Goal: Task Accomplishment & Management: Manage account settings

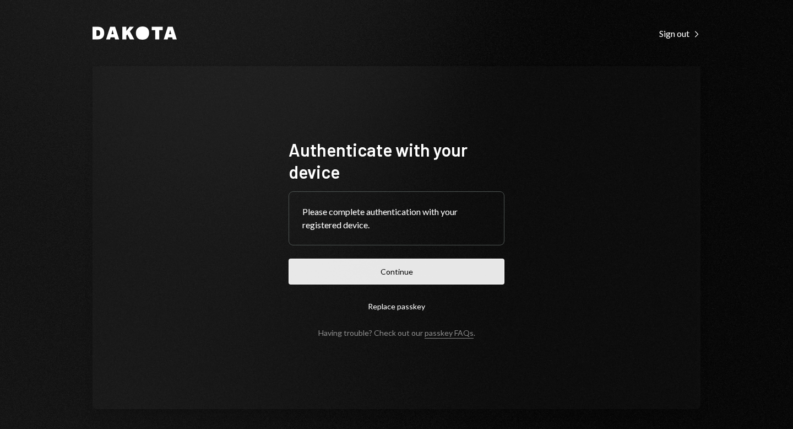
click at [408, 278] on button "Continue" at bounding box center [397, 271] width 216 height 26
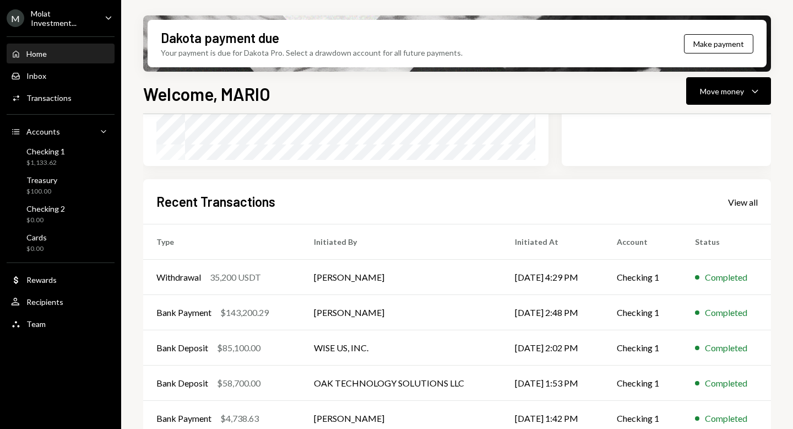
scroll to position [235, 0]
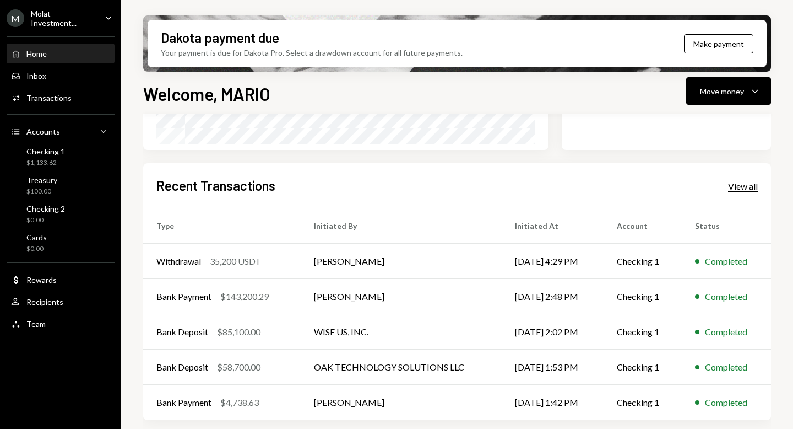
click at [739, 184] on div "View all" at bounding box center [743, 186] width 30 height 11
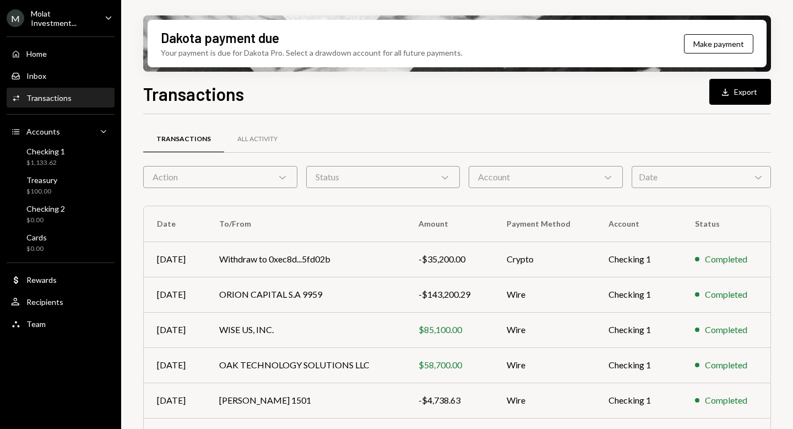
scroll to position [199, 0]
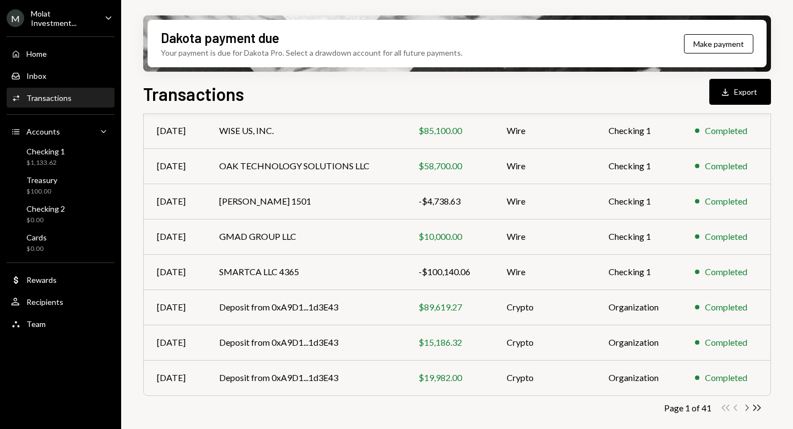
click at [744, 404] on icon "Chevron Right" at bounding box center [747, 407] width 10 height 10
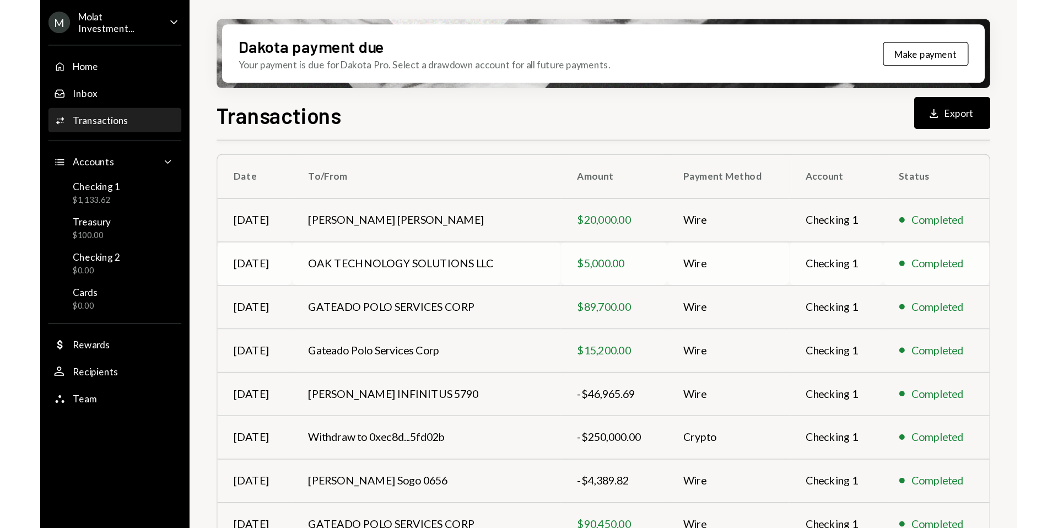
scroll to position [0, 0]
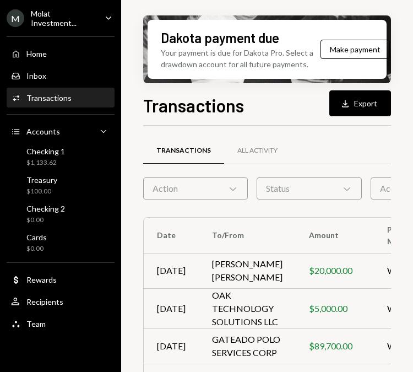
click at [60, 15] on div "Molat Investment..." at bounding box center [63, 18] width 65 height 19
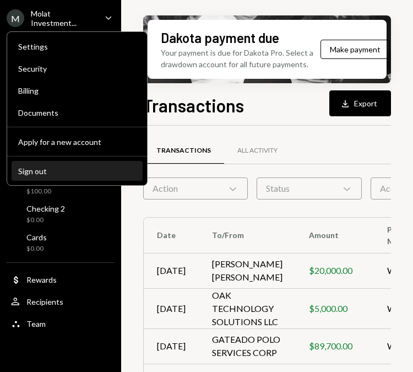
click at [73, 170] on div "Sign out" at bounding box center [77, 170] width 118 height 9
